Goal: Transaction & Acquisition: Purchase product/service

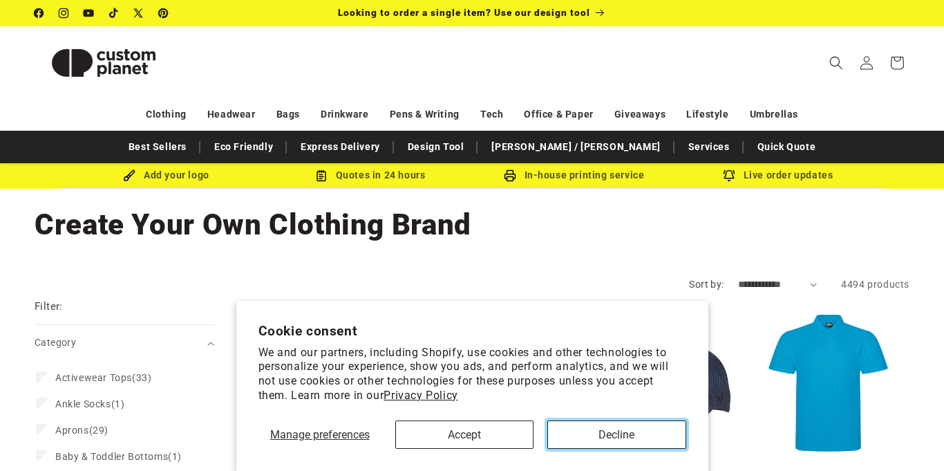
click at [636, 442] on button "Decline" at bounding box center [616, 434] width 138 height 28
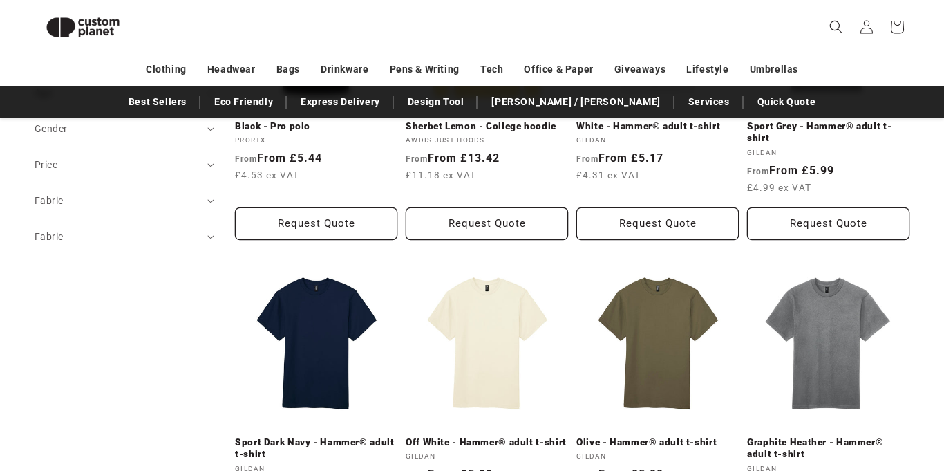
scroll to position [650, 0]
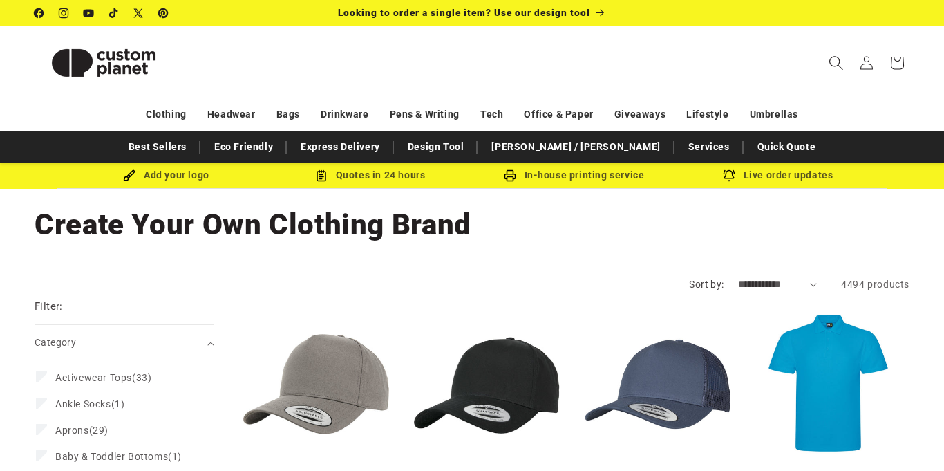
click at [835, 65] on icon "Search" at bounding box center [836, 62] width 15 height 15
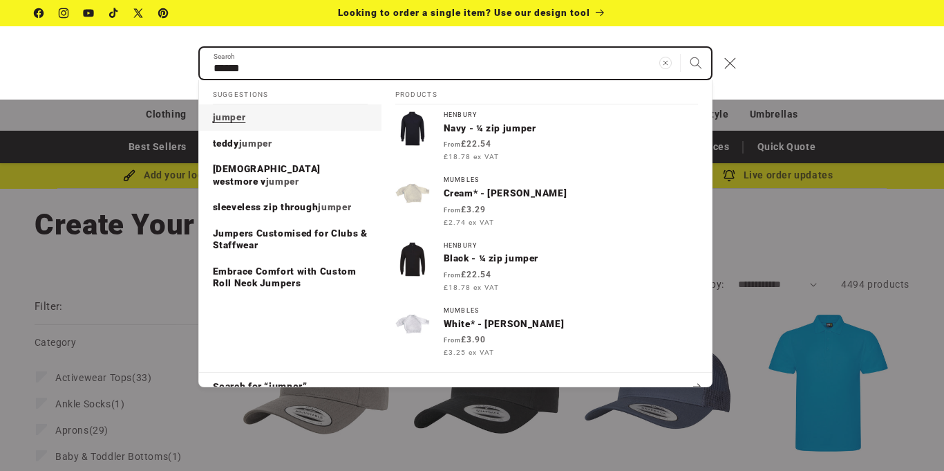
type input "******"
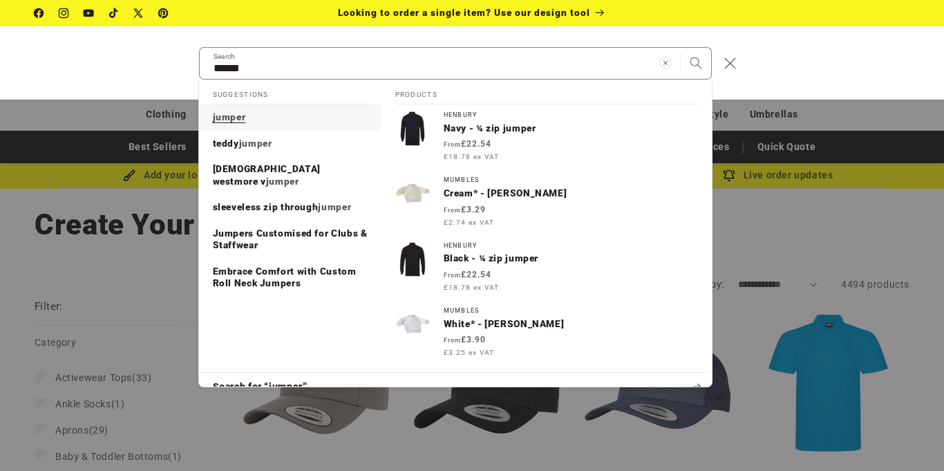
click at [310, 126] on link "jumper" at bounding box center [290, 117] width 182 height 26
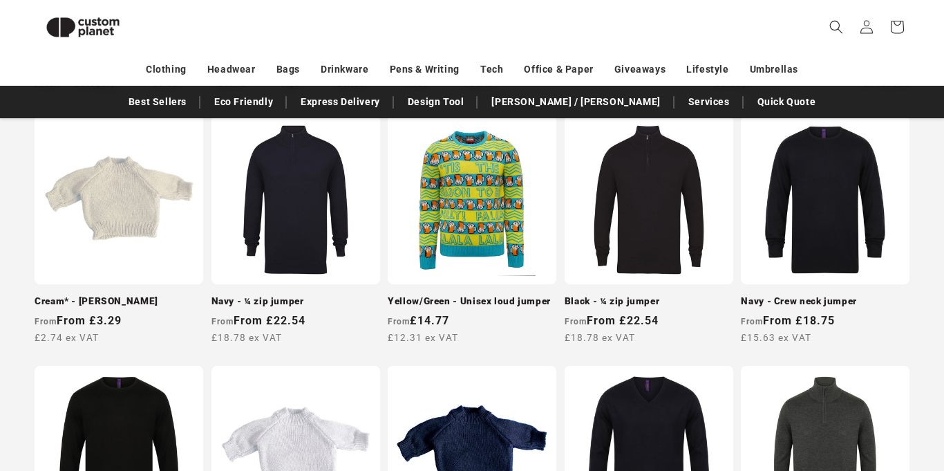
scroll to position [252, 0]
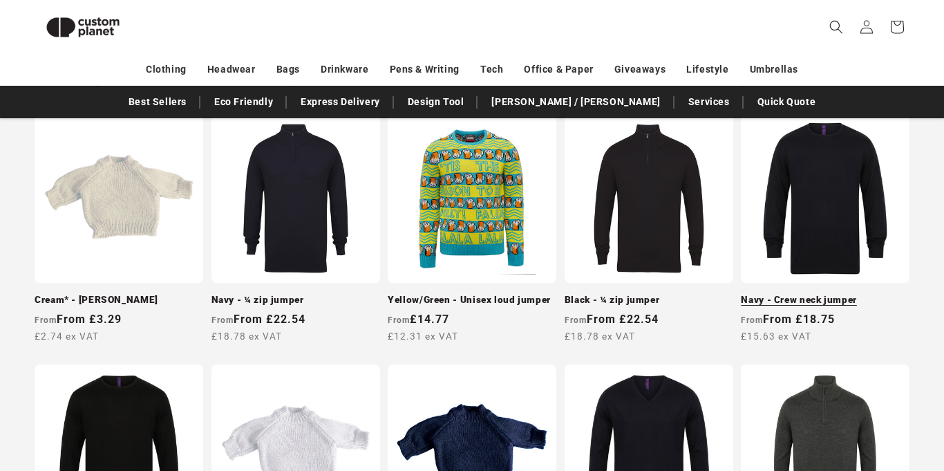
click at [835, 294] on link "Navy - Crew neck jumper" at bounding box center [825, 300] width 169 height 12
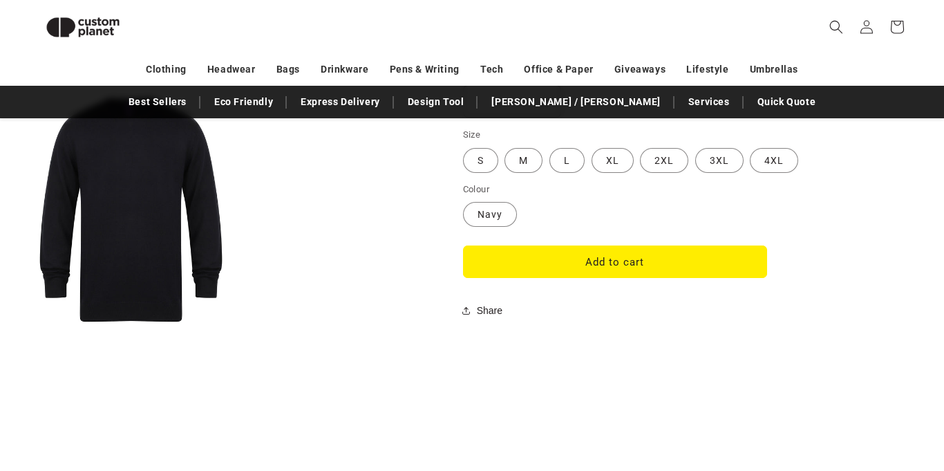
scroll to position [1187, 0]
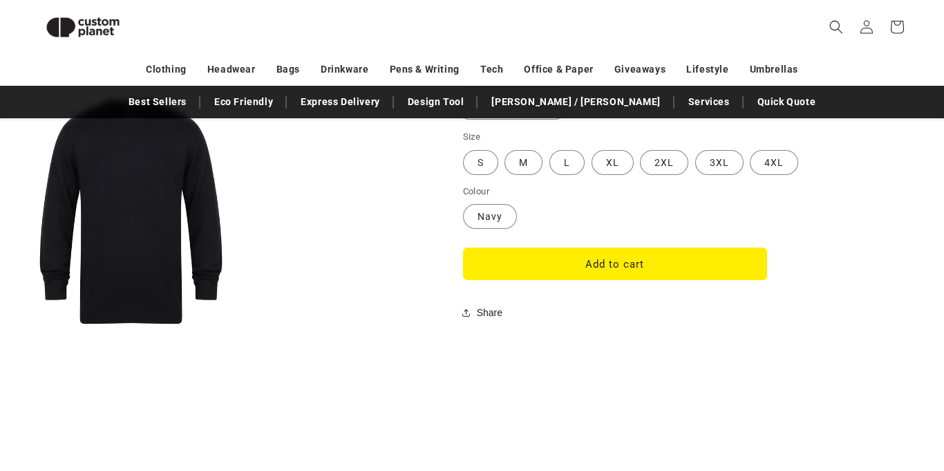
click at [509, 174] on fieldset "Size S Variant sold out or unavailable M Variant sold out or unavailable L Vari…" at bounding box center [632, 153] width 339 height 46
click at [514, 164] on label "M Variant sold out or unavailable" at bounding box center [523, 162] width 38 height 25
click at [672, 263] on button "Add to cart" at bounding box center [615, 263] width 304 height 32
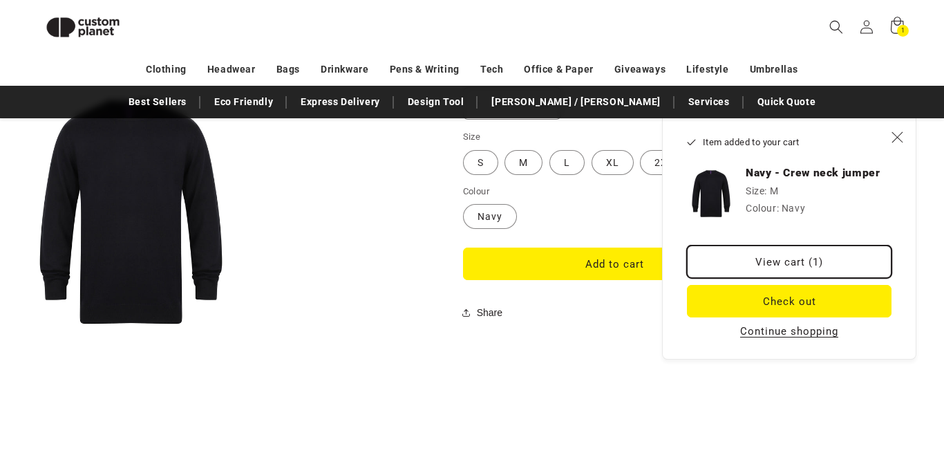
click at [835, 274] on link "View cart (1)" at bounding box center [789, 261] width 205 height 32
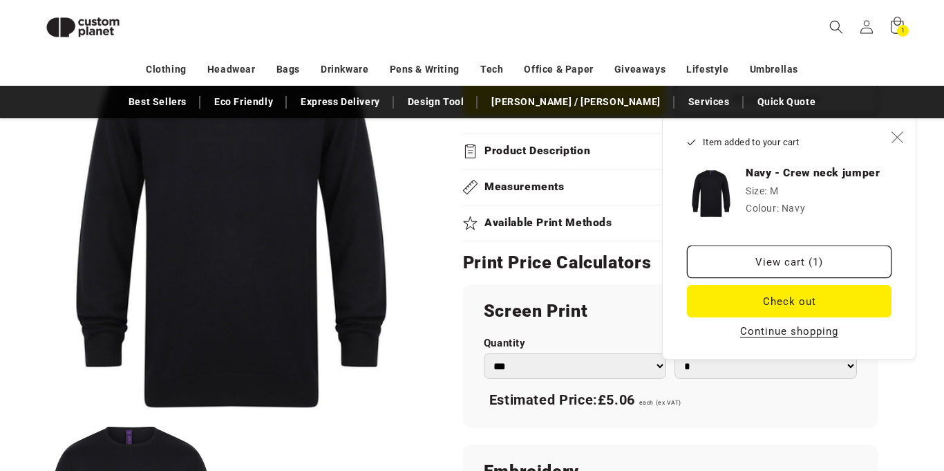
click at [901, 138] on icon "Close" at bounding box center [897, 137] width 12 height 12
